Goal: Task Accomplishment & Management: Manage account settings

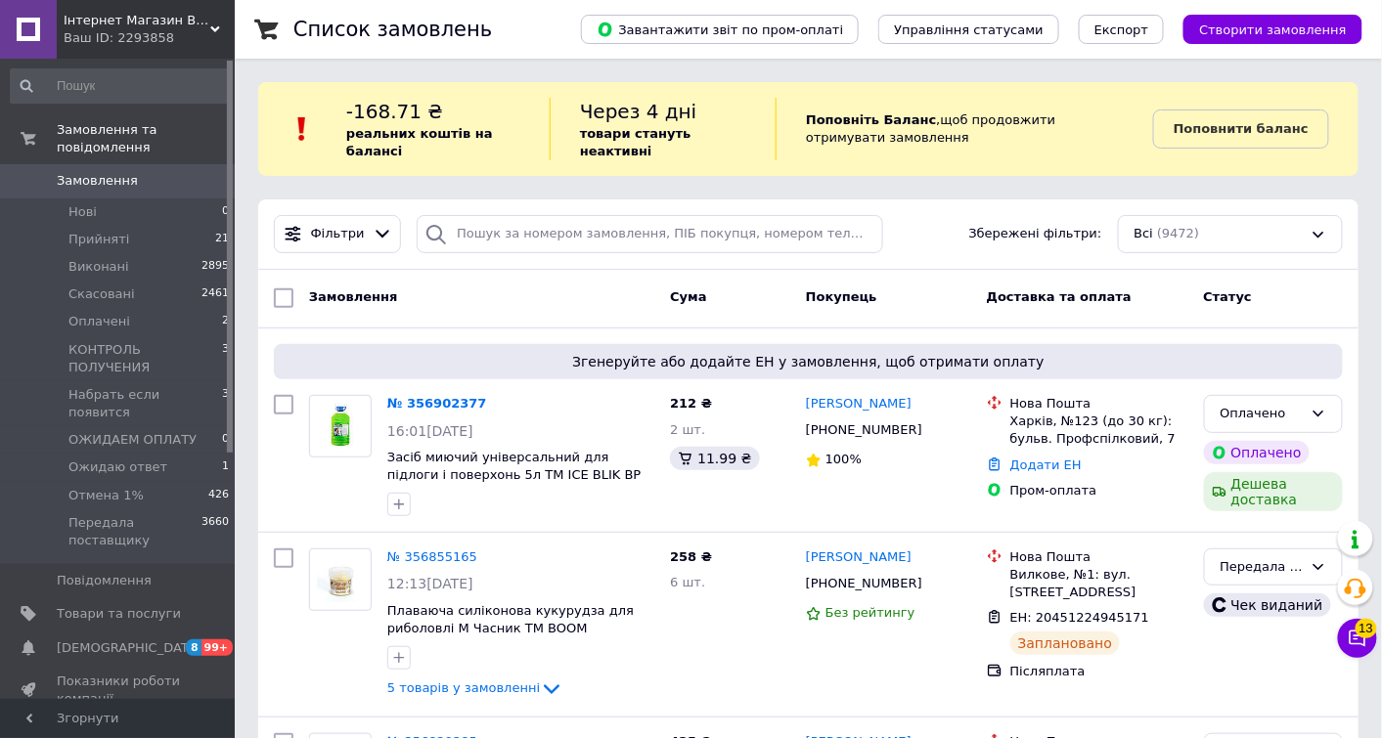
scroll to position [33, 0]
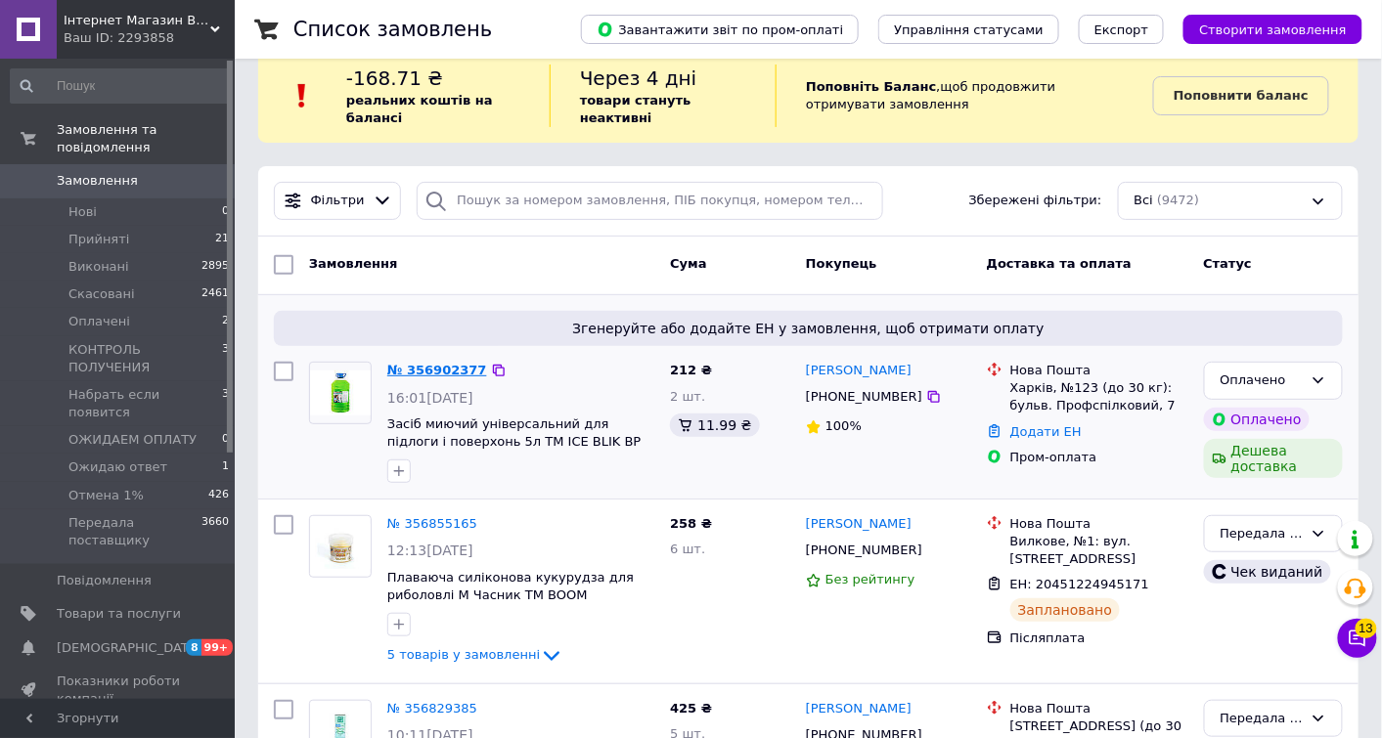
click at [430, 373] on link "№ 356902377" at bounding box center [437, 370] width 100 height 15
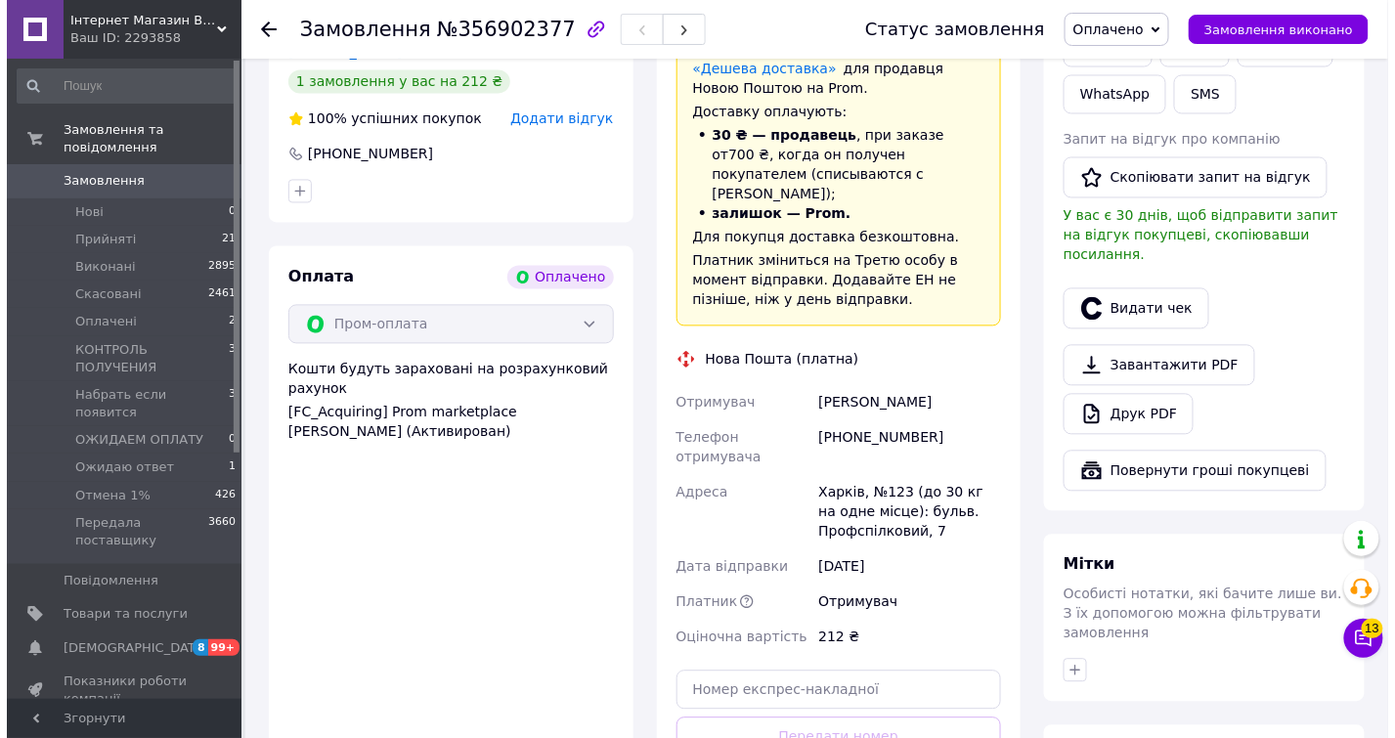
scroll to position [720, 0]
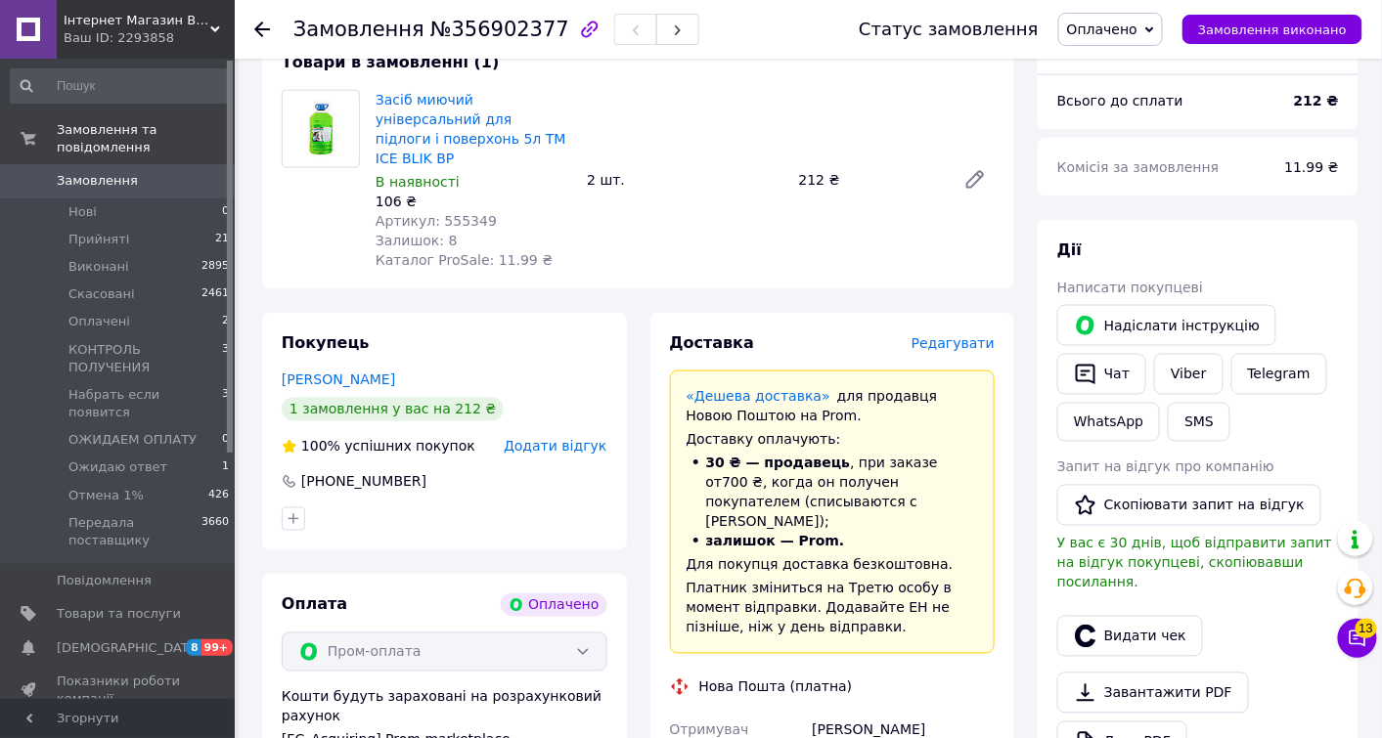
click at [968, 335] on span "Редагувати" at bounding box center [952, 343] width 83 height 16
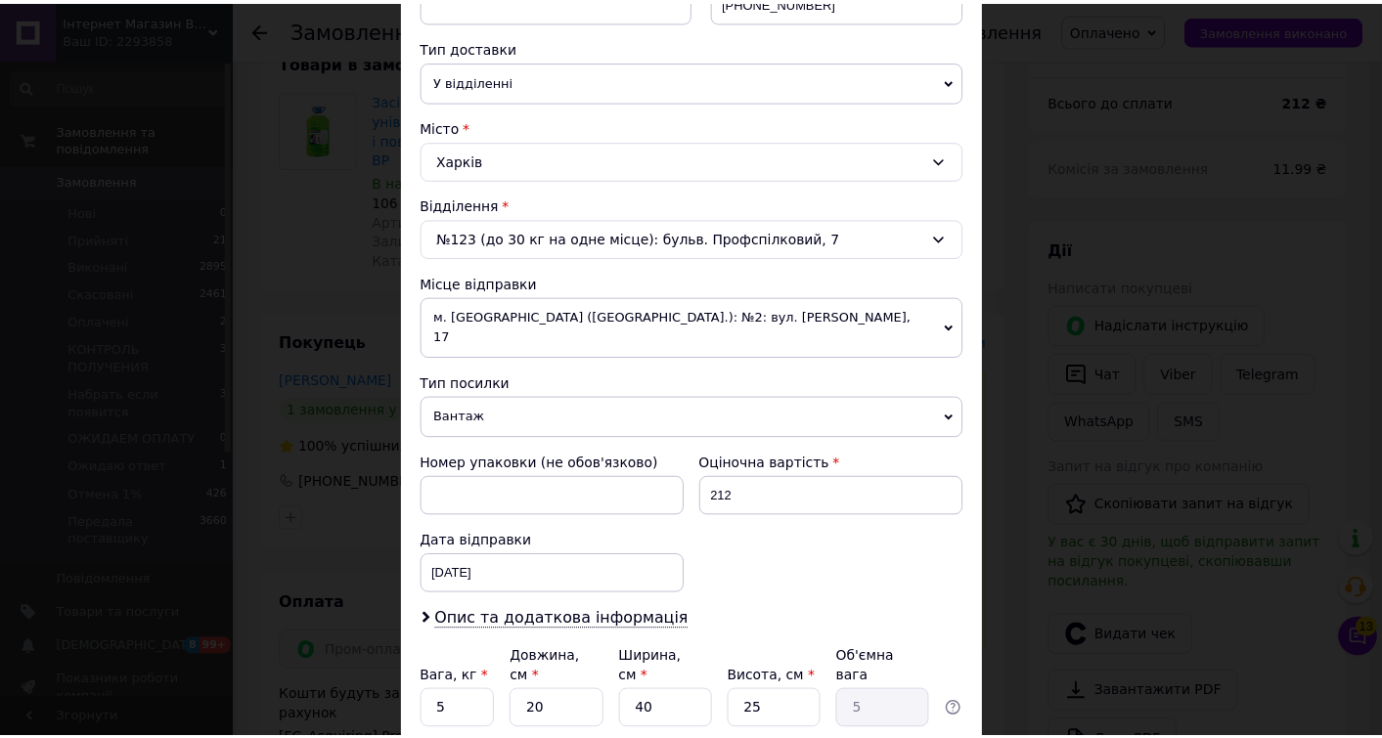
scroll to position [577, 0]
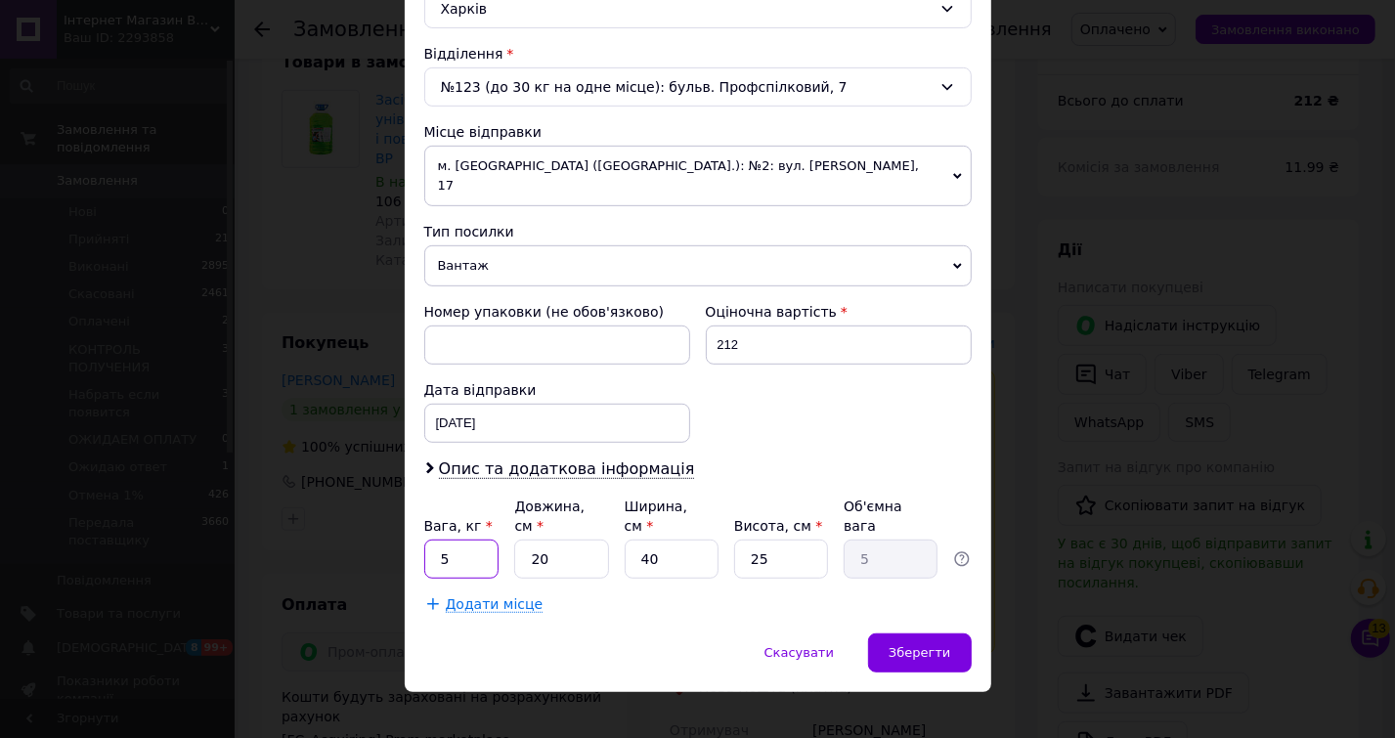
click at [432, 540] on input "5" at bounding box center [461, 559] width 75 height 39
type input "7"
click at [892, 645] on span "Зберегти" at bounding box center [920, 652] width 62 height 15
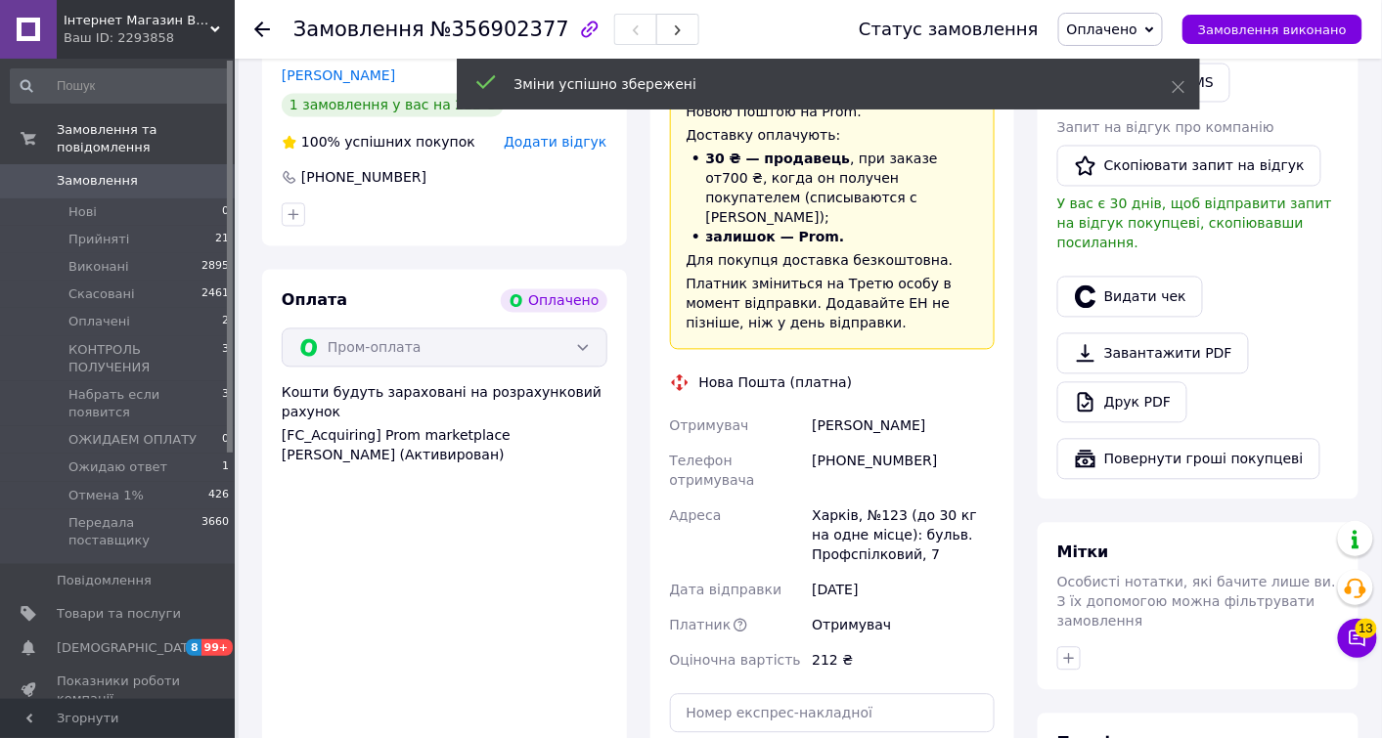
scroll to position [1104, 0]
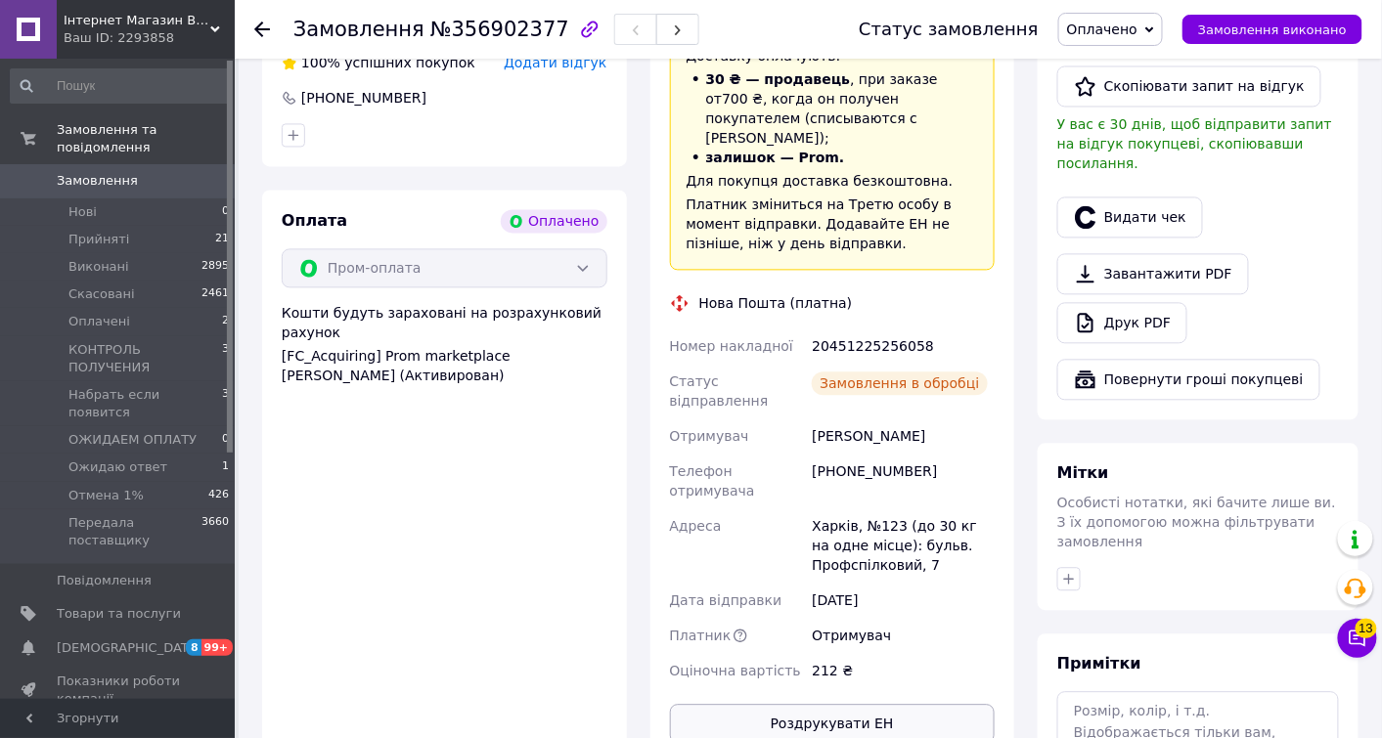
click at [865, 704] on button "Роздрукувати ЕН" at bounding box center [833, 723] width 326 height 39
drag, startPoint x: 815, startPoint y: 381, endPoint x: 947, endPoint y: 382, distance: 132.0
click at [954, 418] on div "[PERSON_NAME]" at bounding box center [903, 435] width 191 height 35
copy div "[PERSON_NAME]"
drag, startPoint x: 848, startPoint y: 417, endPoint x: 936, endPoint y: 413, distance: 88.1
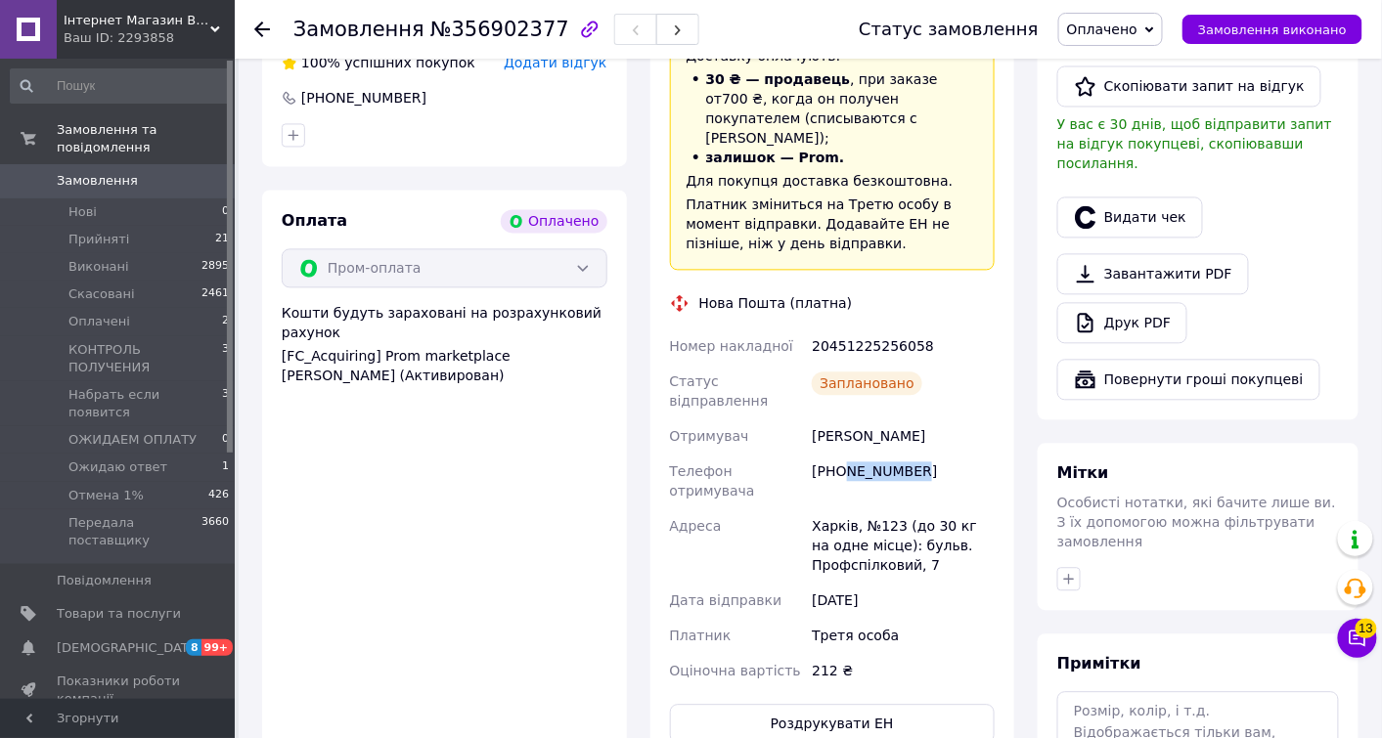
click at [936, 454] on div "[PHONE_NUMBER]" at bounding box center [903, 481] width 191 height 55
copy div "631773975"
copy div "20451225256058"
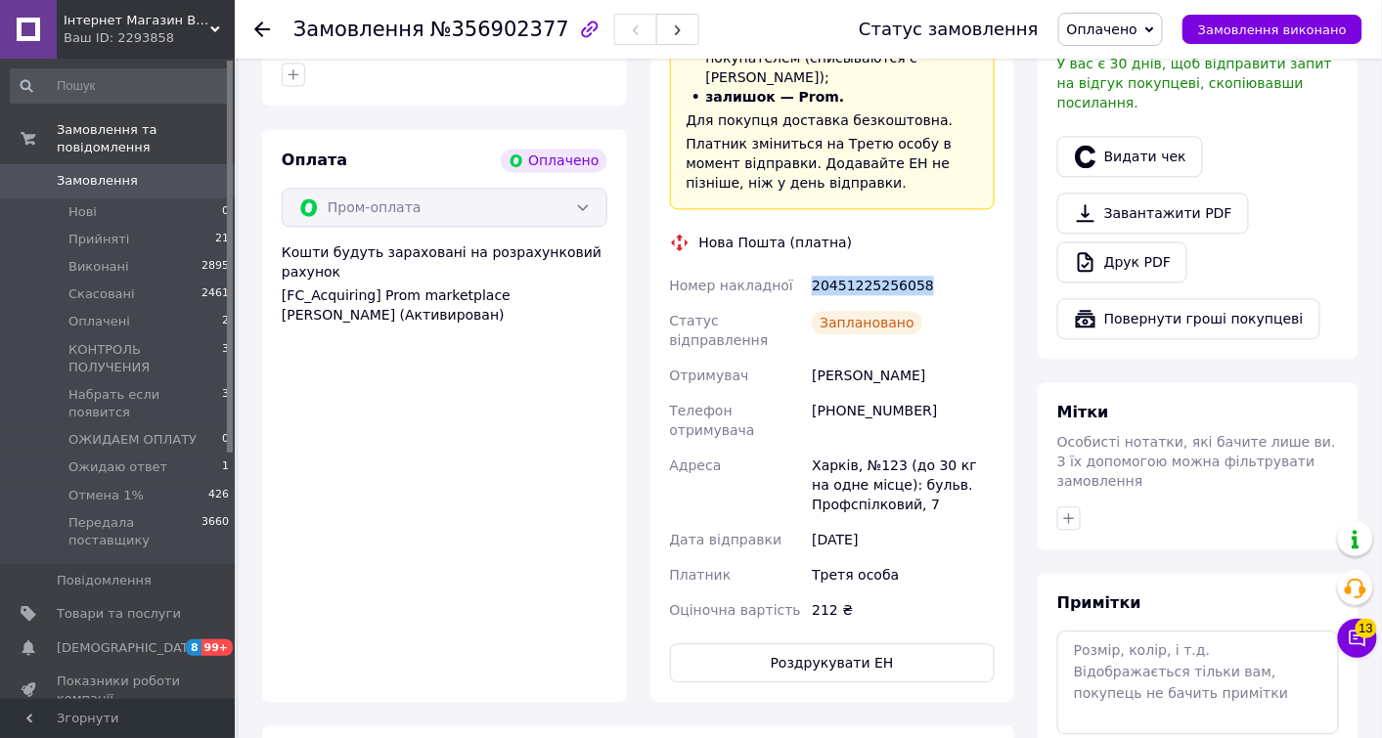
scroll to position [1390, 0]
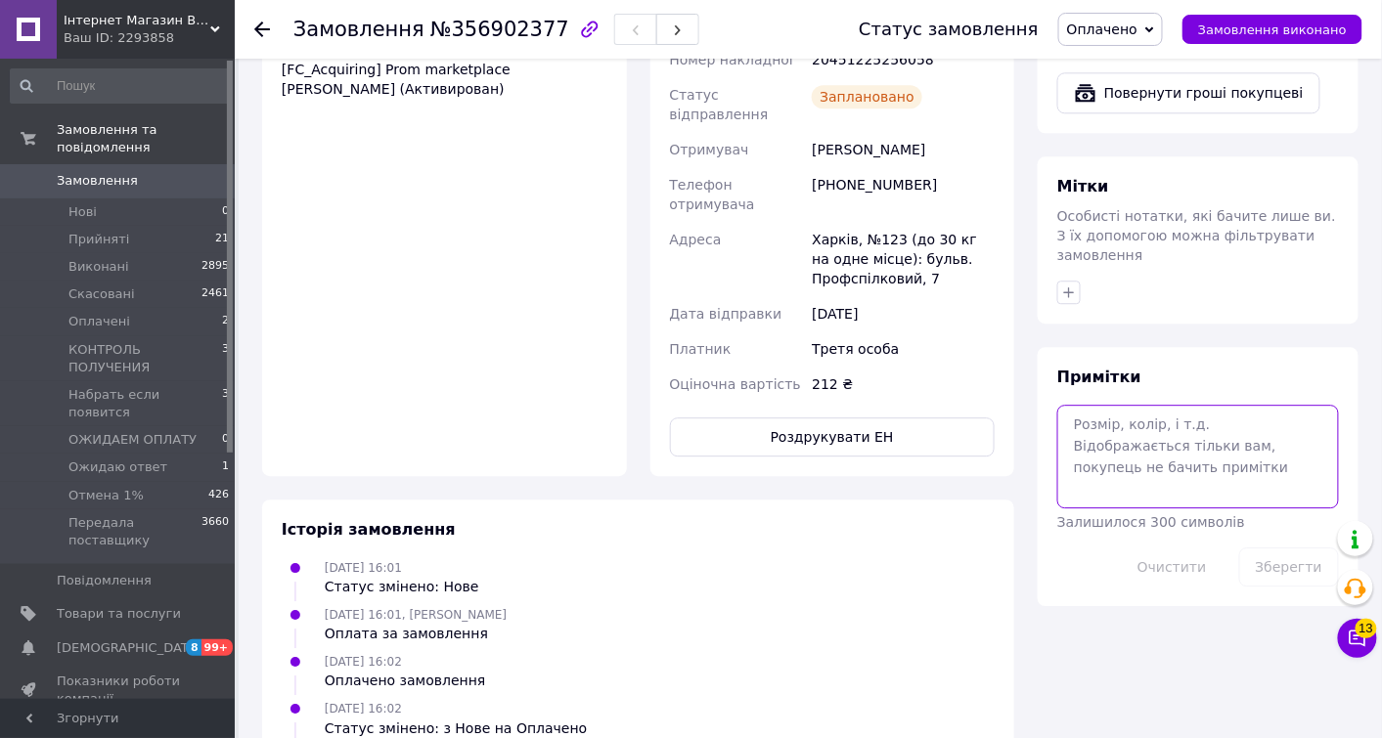
paste textarea "№1305381 на суму 146.60 грн."
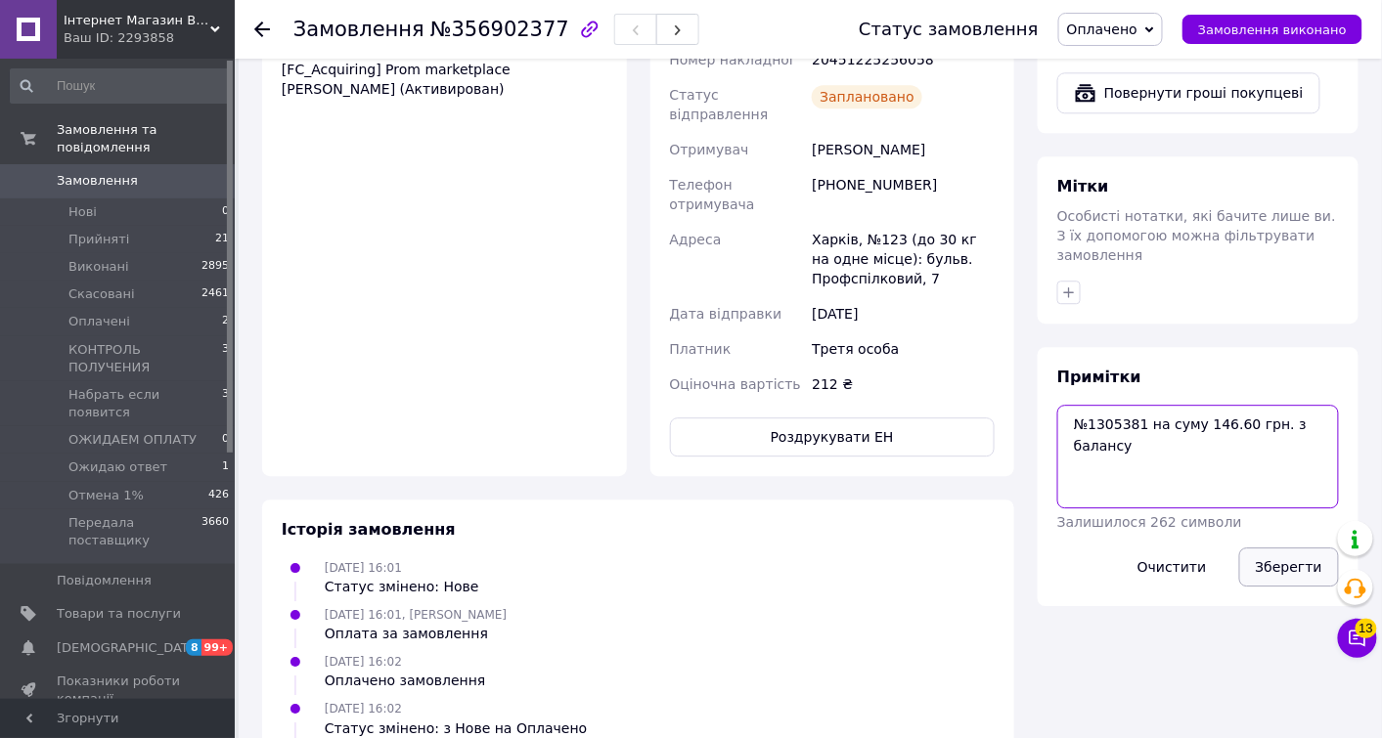
type textarea "№1305381 на суму 146.60 грн. з балансу"
click at [1278, 548] on button "Зберегти" at bounding box center [1289, 567] width 100 height 39
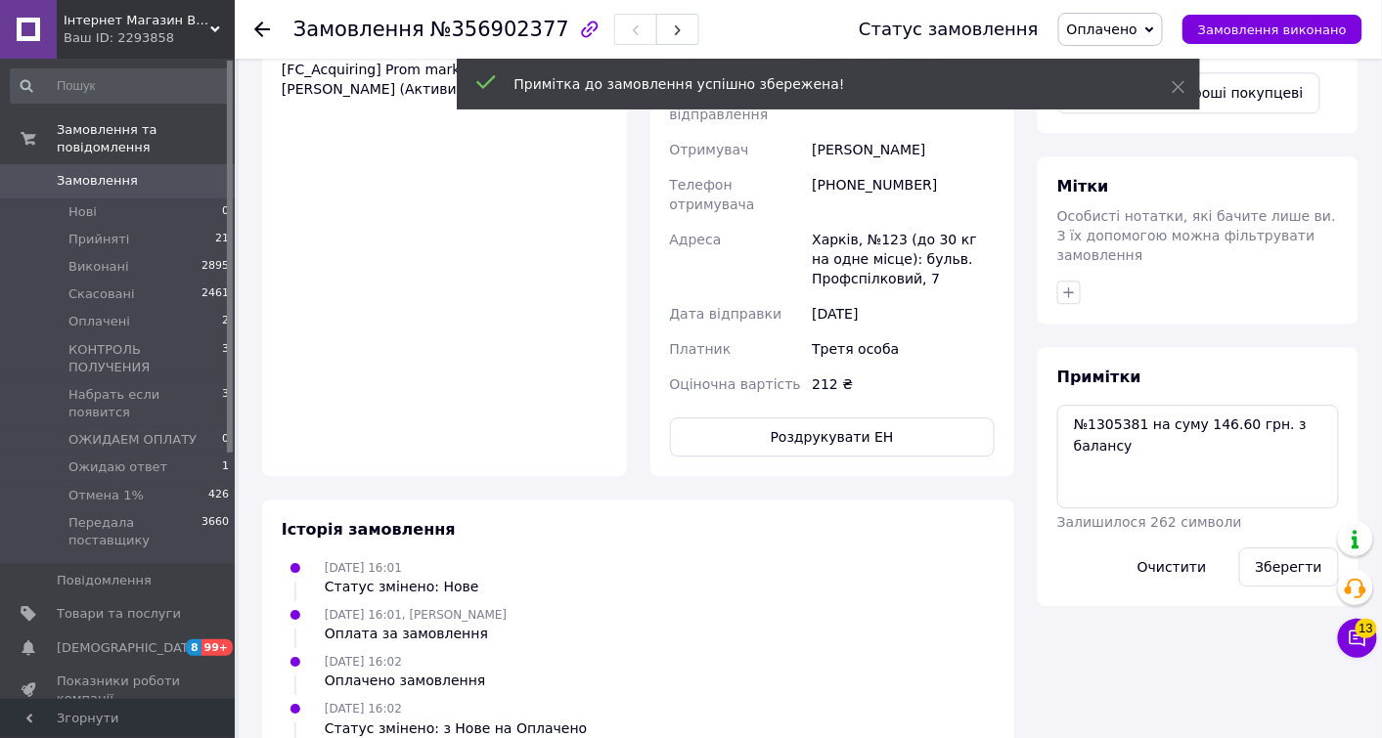
click at [1131, 31] on span "Оплачено" at bounding box center [1102, 30] width 70 height 16
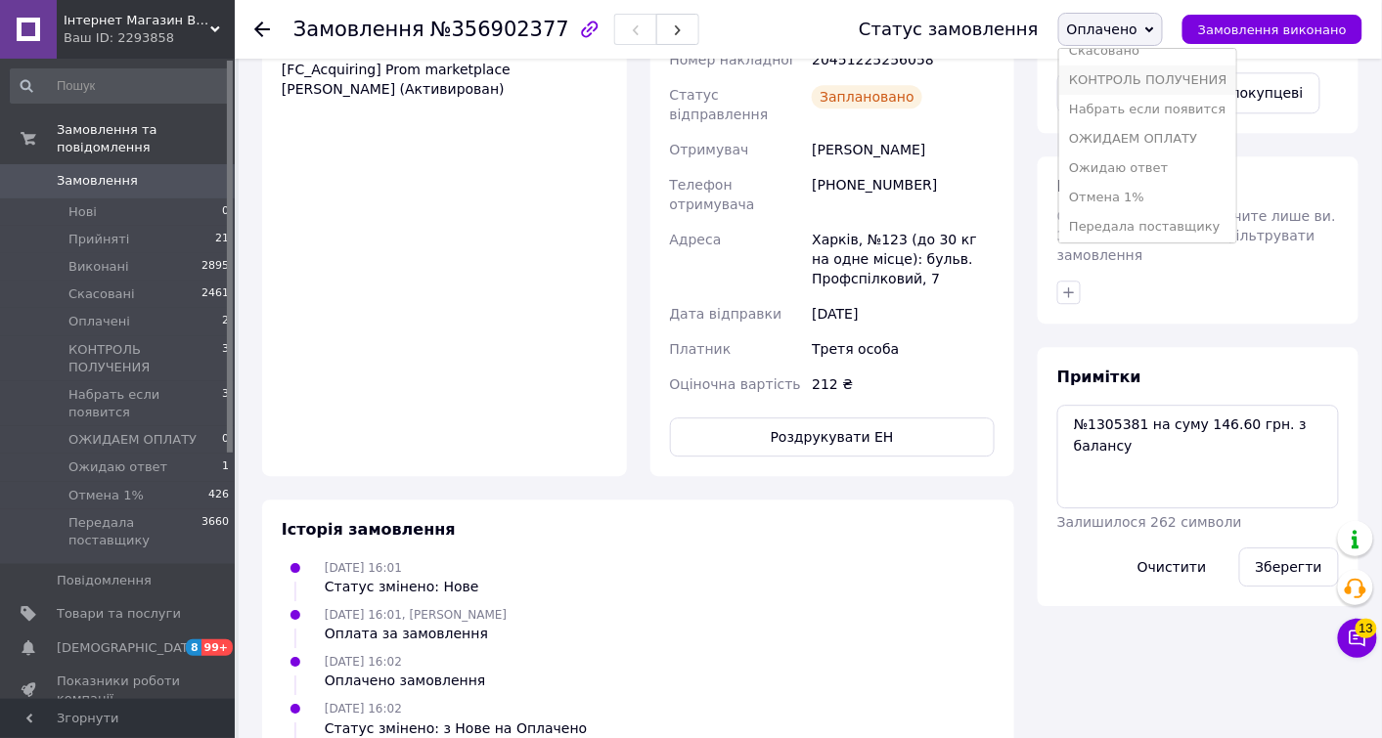
scroll to position [79, 0]
click at [1164, 212] on li "Передала поставщику" at bounding box center [1147, 223] width 177 height 29
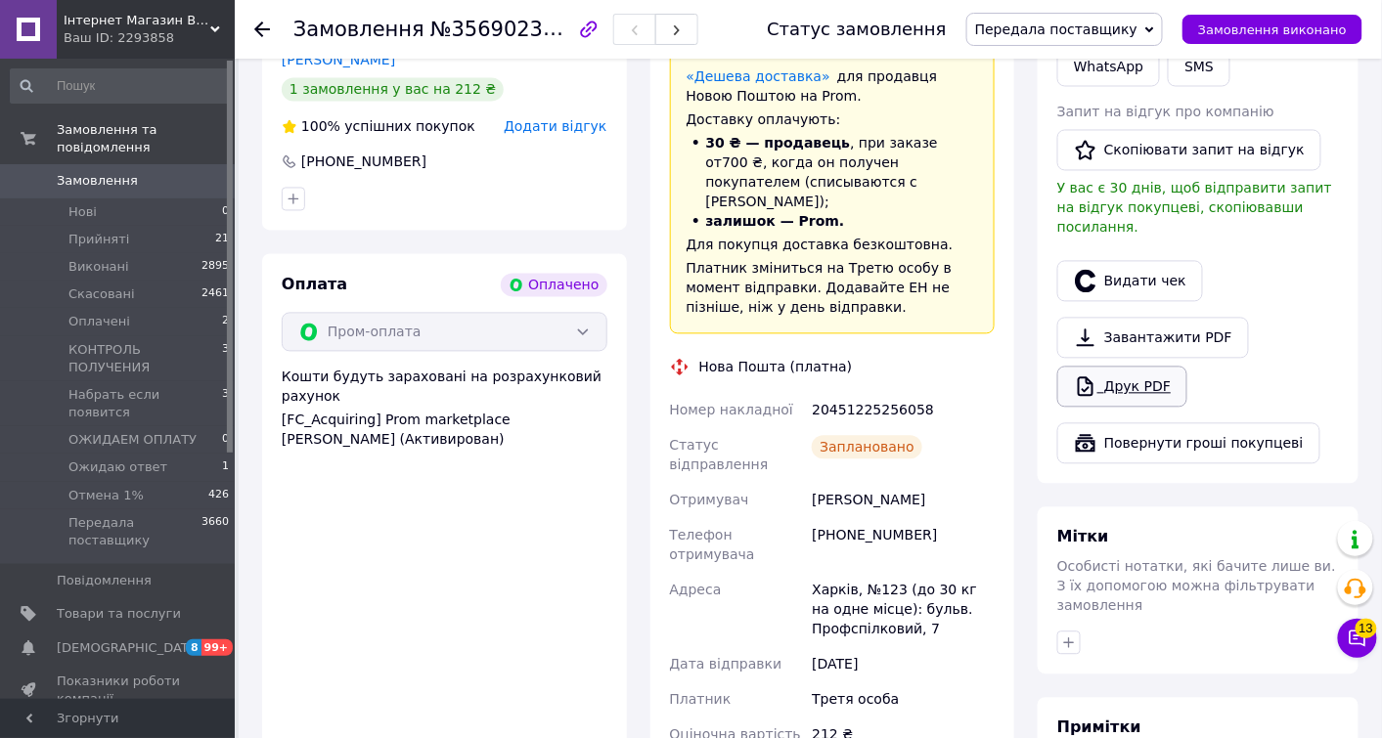
scroll to position [900, 0]
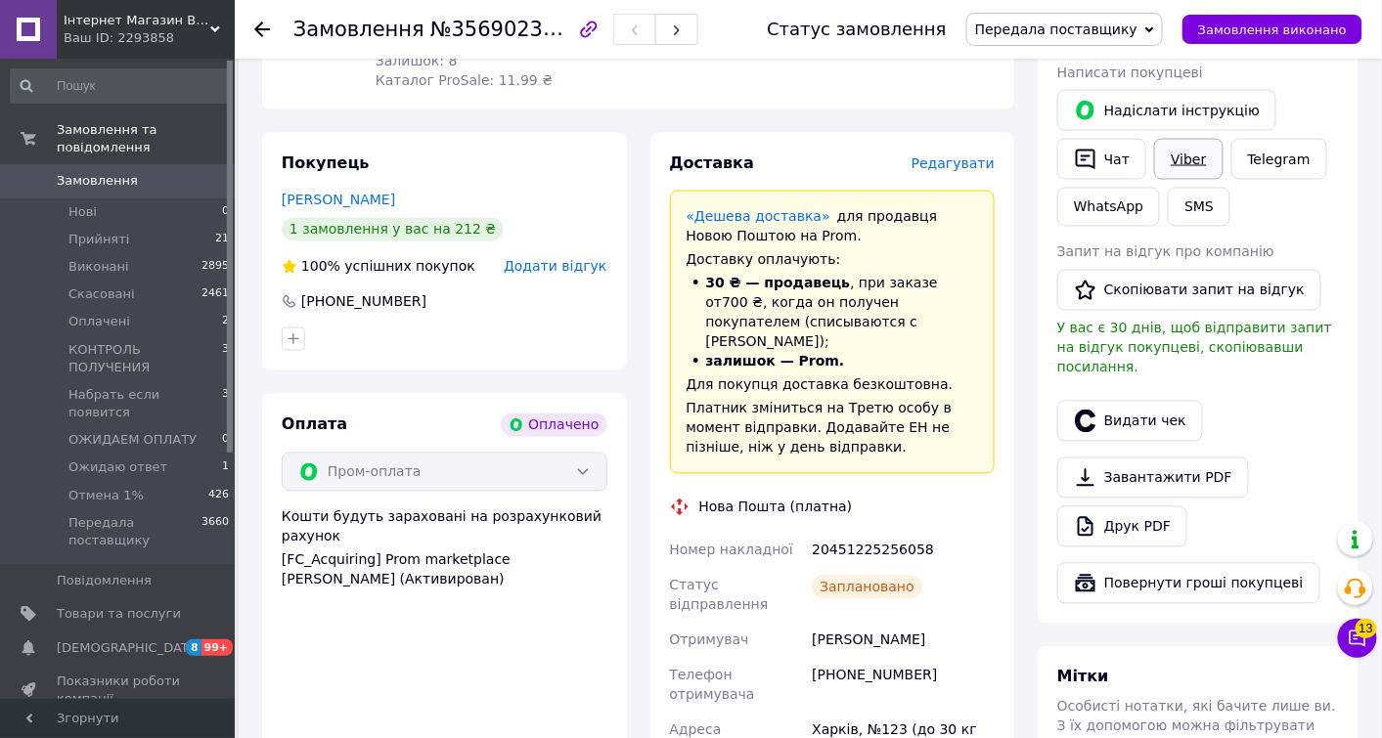
click at [1182, 146] on link "Viber" at bounding box center [1188, 159] width 68 height 41
click at [1122, 401] on button "Видати чек" at bounding box center [1130, 421] width 146 height 41
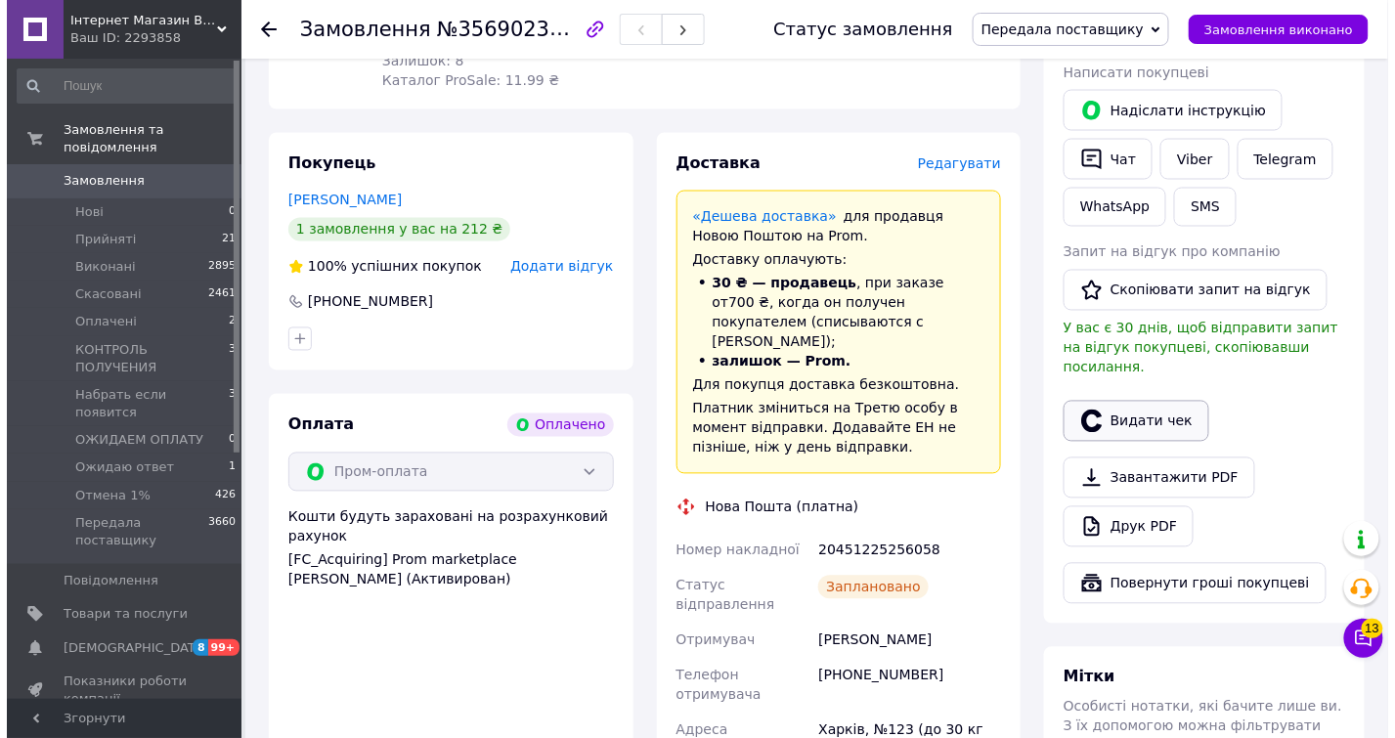
scroll to position [880, 0]
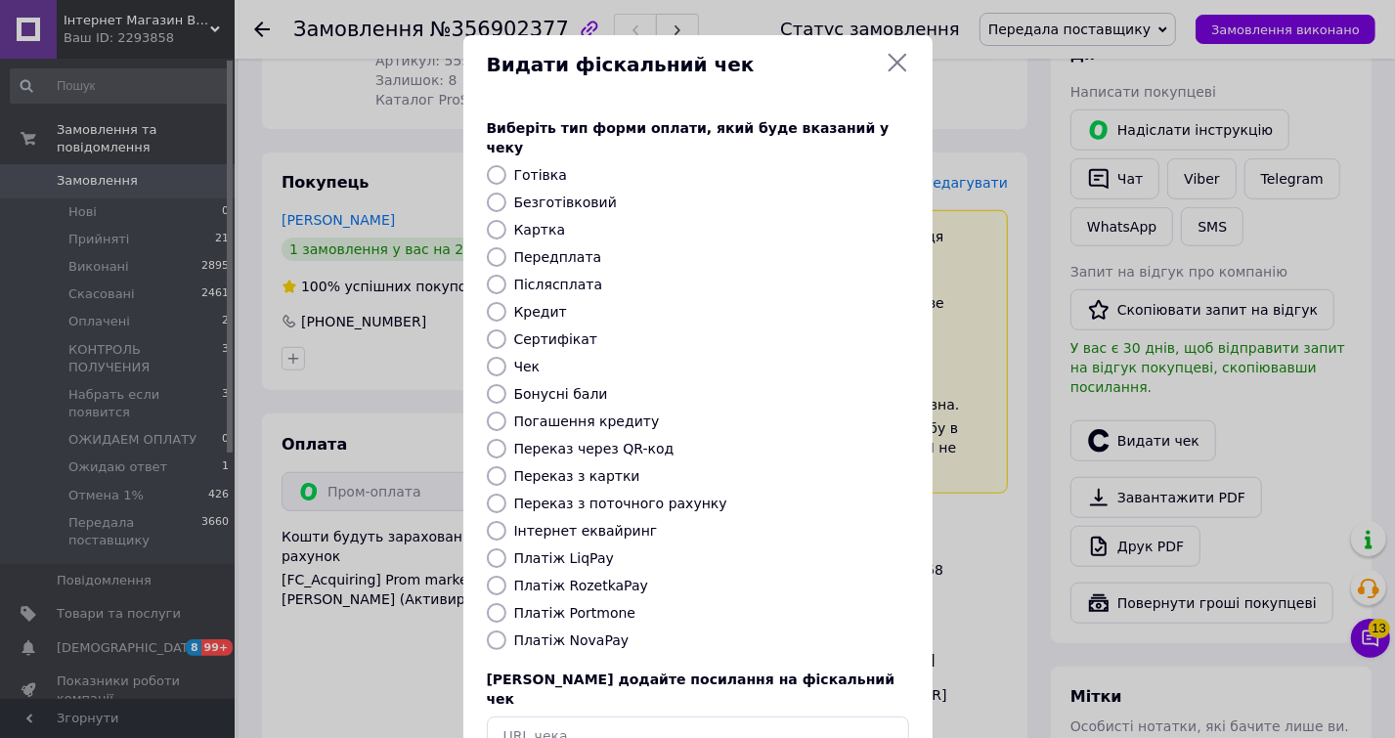
click at [553, 578] on label "Платіж RozetkaPay" at bounding box center [581, 586] width 134 height 16
click at [506, 576] on input "Платіж RozetkaPay" at bounding box center [497, 586] width 20 height 20
radio input "true"
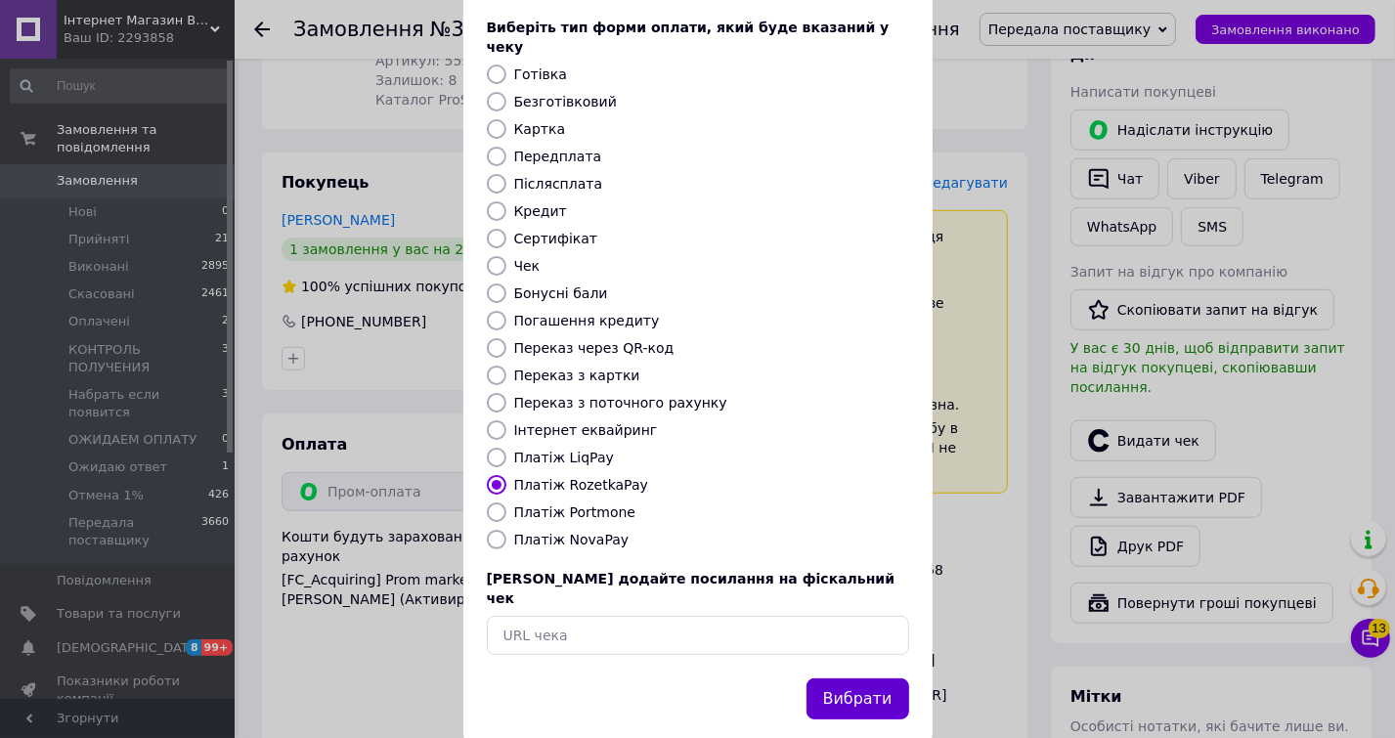
click at [849, 679] on button "Вибрати" at bounding box center [858, 700] width 103 height 42
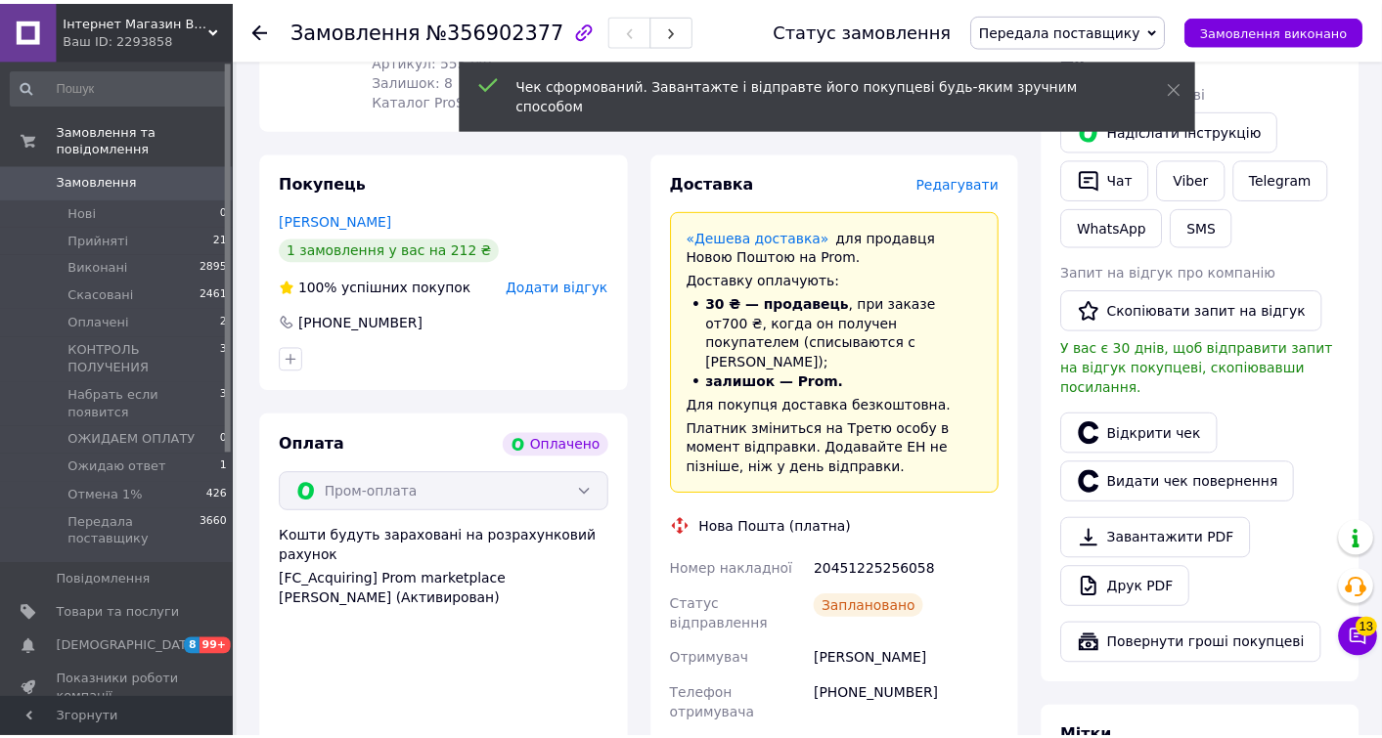
scroll to position [900, 0]
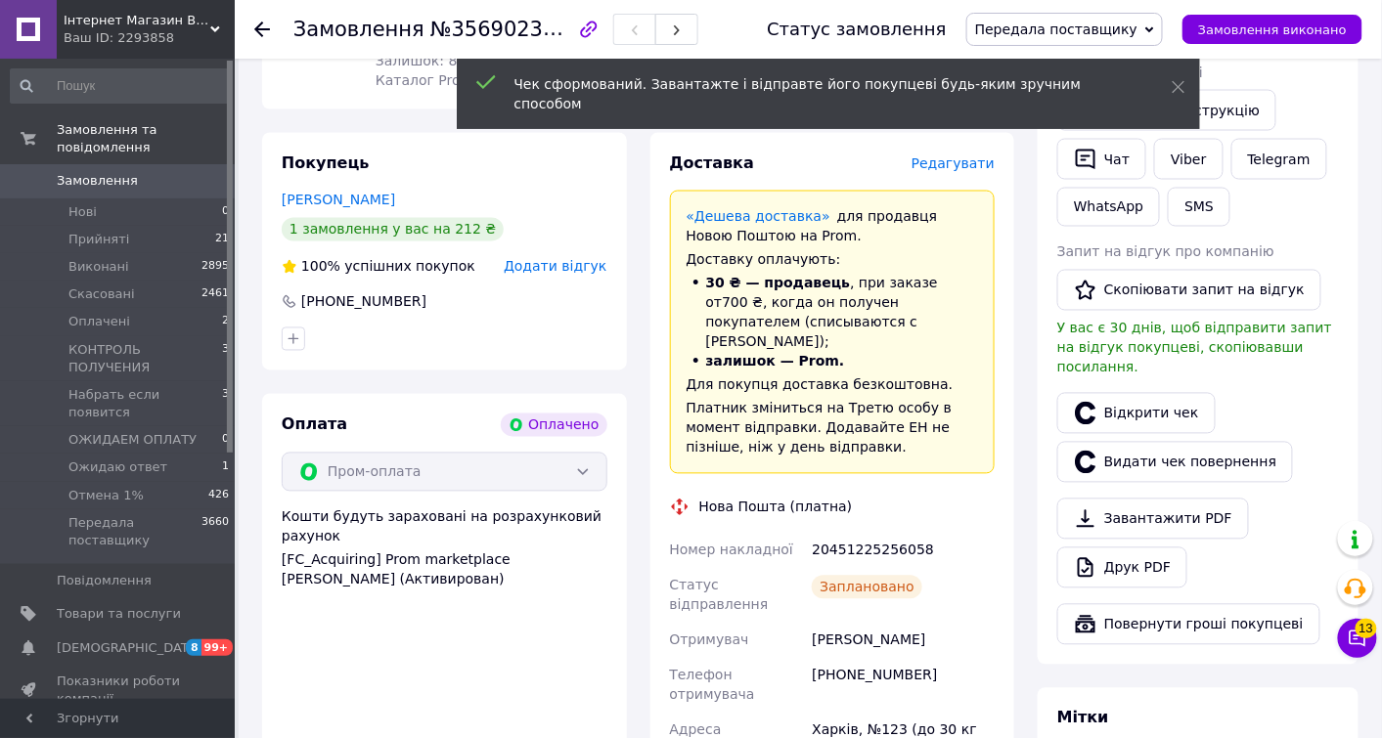
click at [82, 179] on span "Замовлення" at bounding box center [97, 181] width 81 height 18
